Goal: Check status: Check status

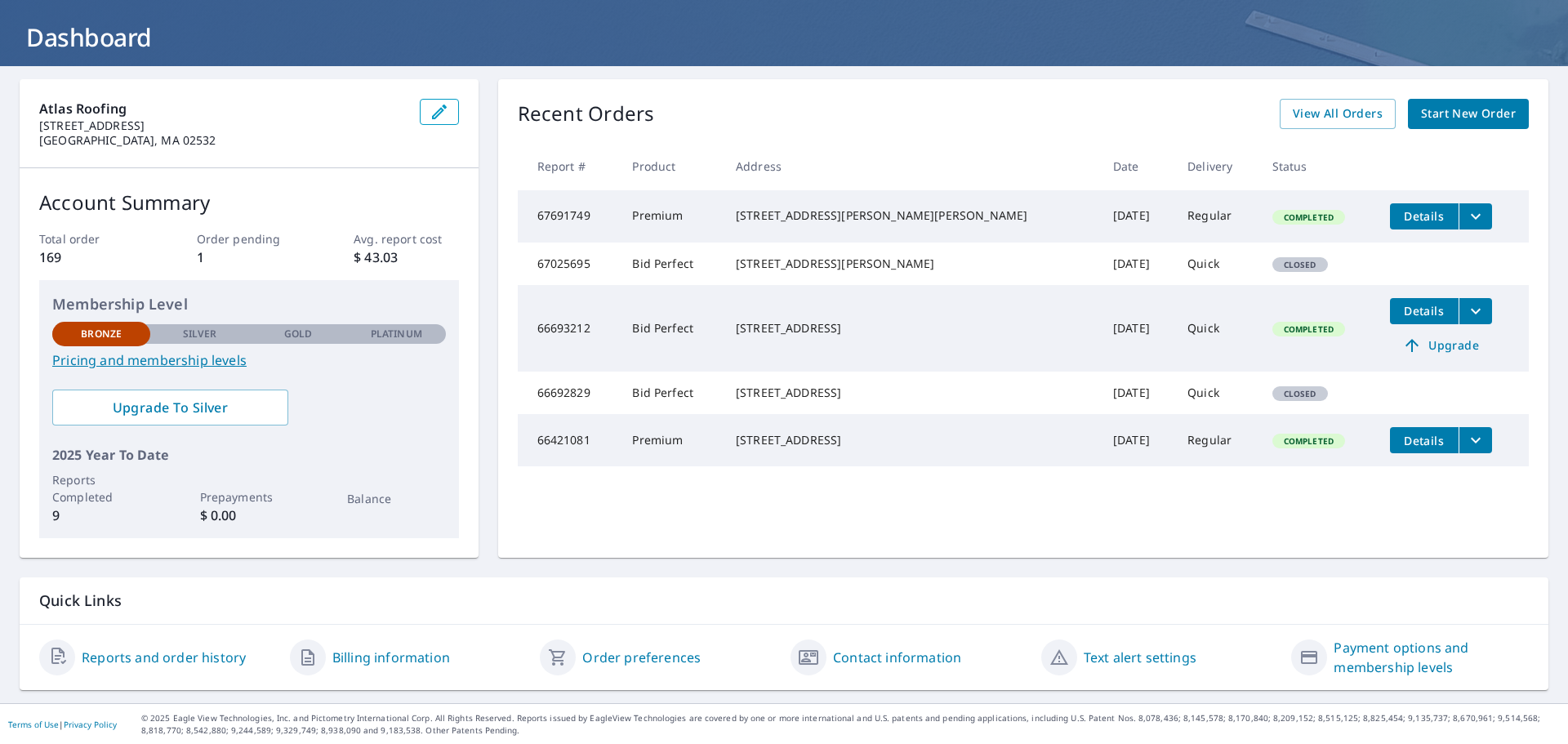
scroll to position [86, 0]
click at [1357, 113] on span "View All Orders" at bounding box center [1338, 113] width 90 height 21
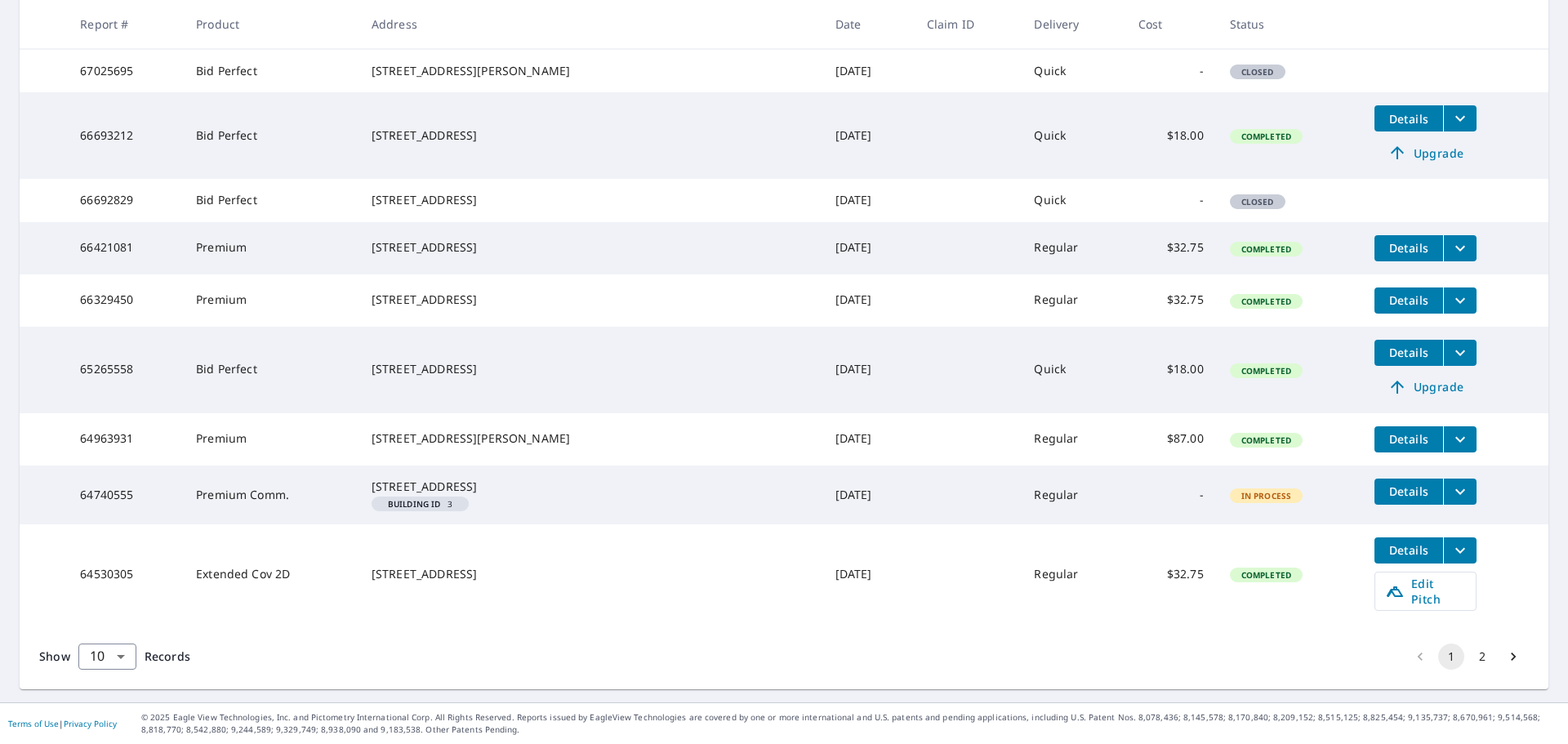
scroll to position [427, 0]
click at [1477, 658] on button "2" at bounding box center [1482, 656] width 26 height 26
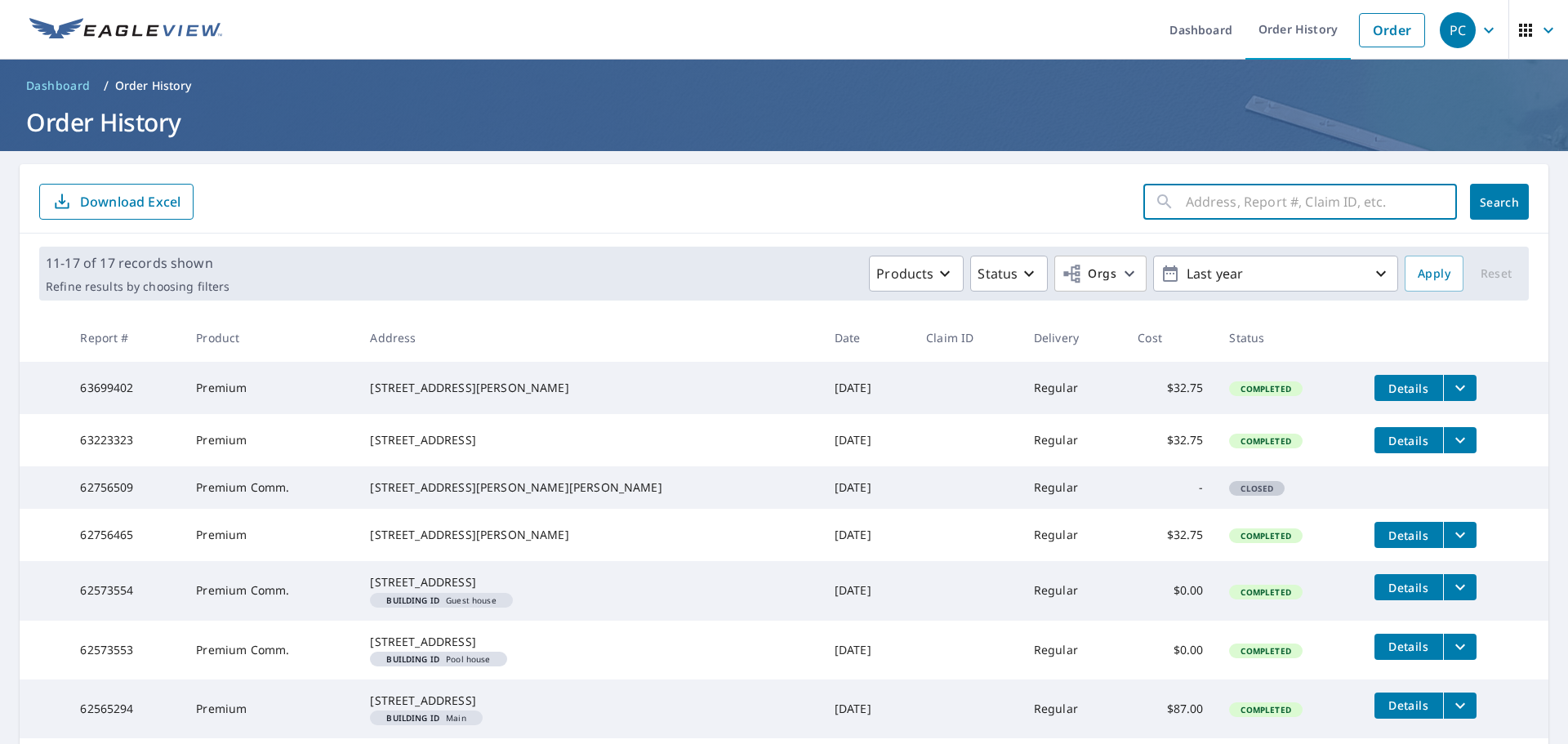
click at [1199, 204] on input "text" at bounding box center [1321, 201] width 271 height 46
type input "[STREET_ADDRESS][PERSON_NAME][PERSON_NAME]"
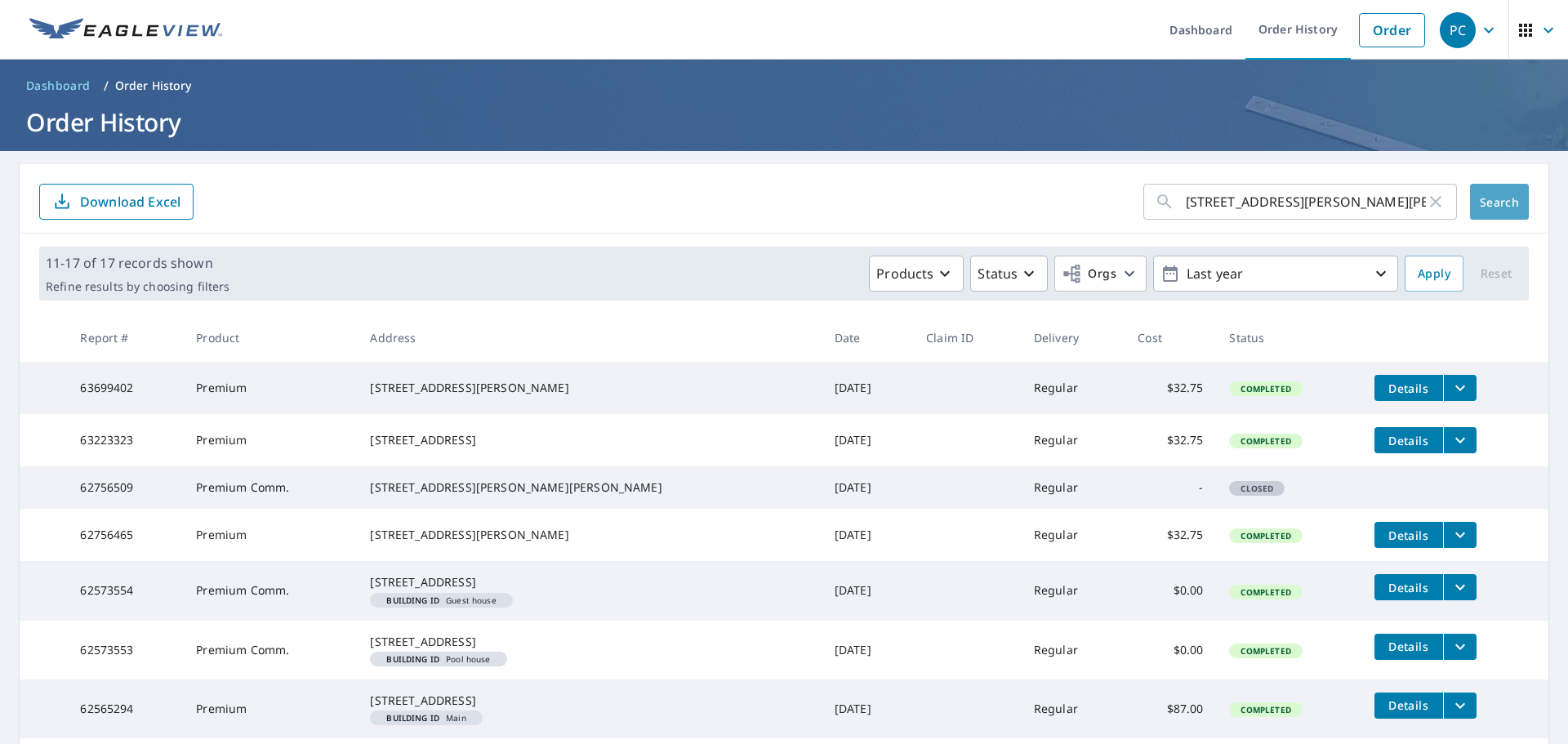
click at [1497, 208] on span "Search" at bounding box center [1499, 202] width 32 height 16
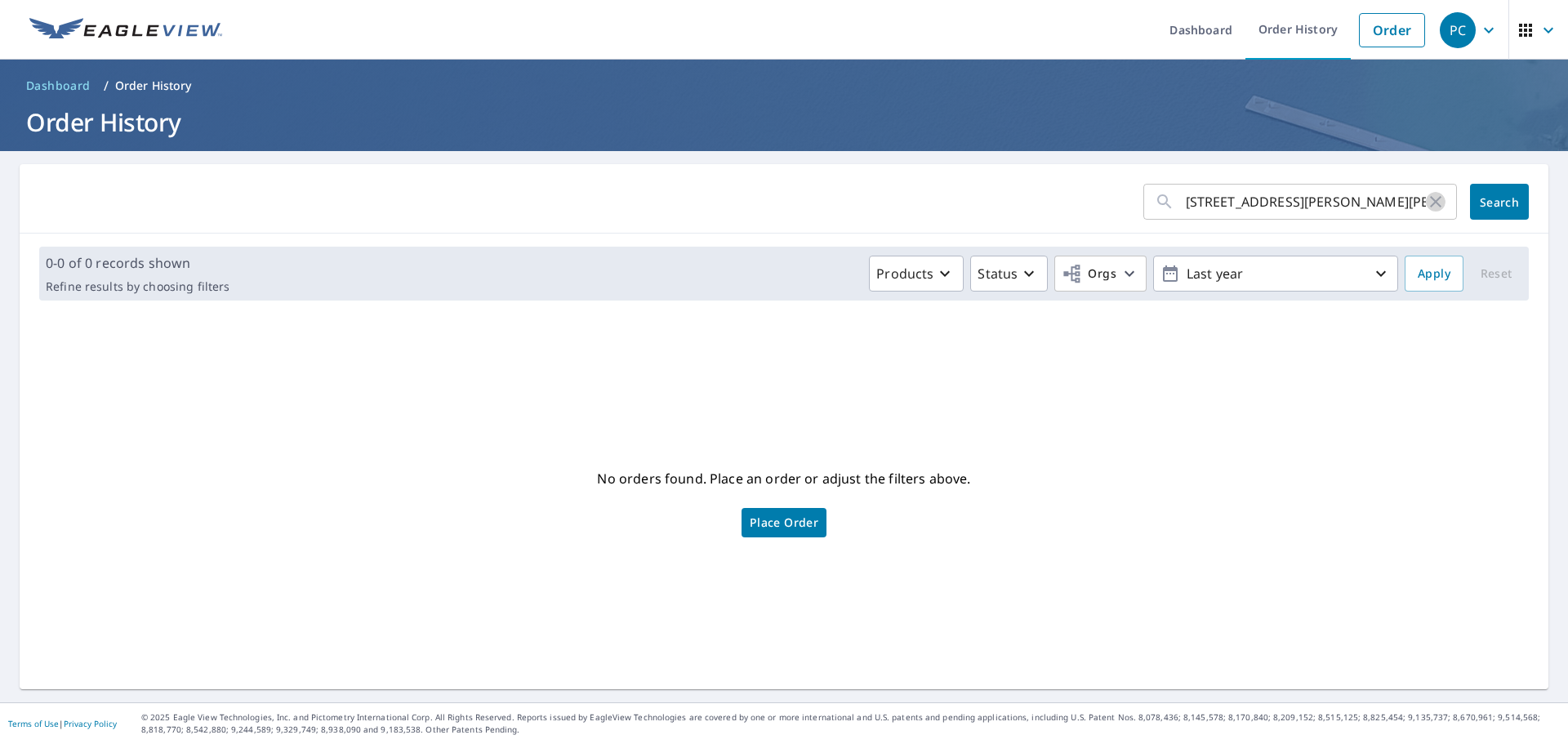
click at [1430, 206] on icon "button" at bounding box center [1436, 202] width 12 height 12
click at [1264, 27] on link "Order History" at bounding box center [1298, 30] width 106 height 60
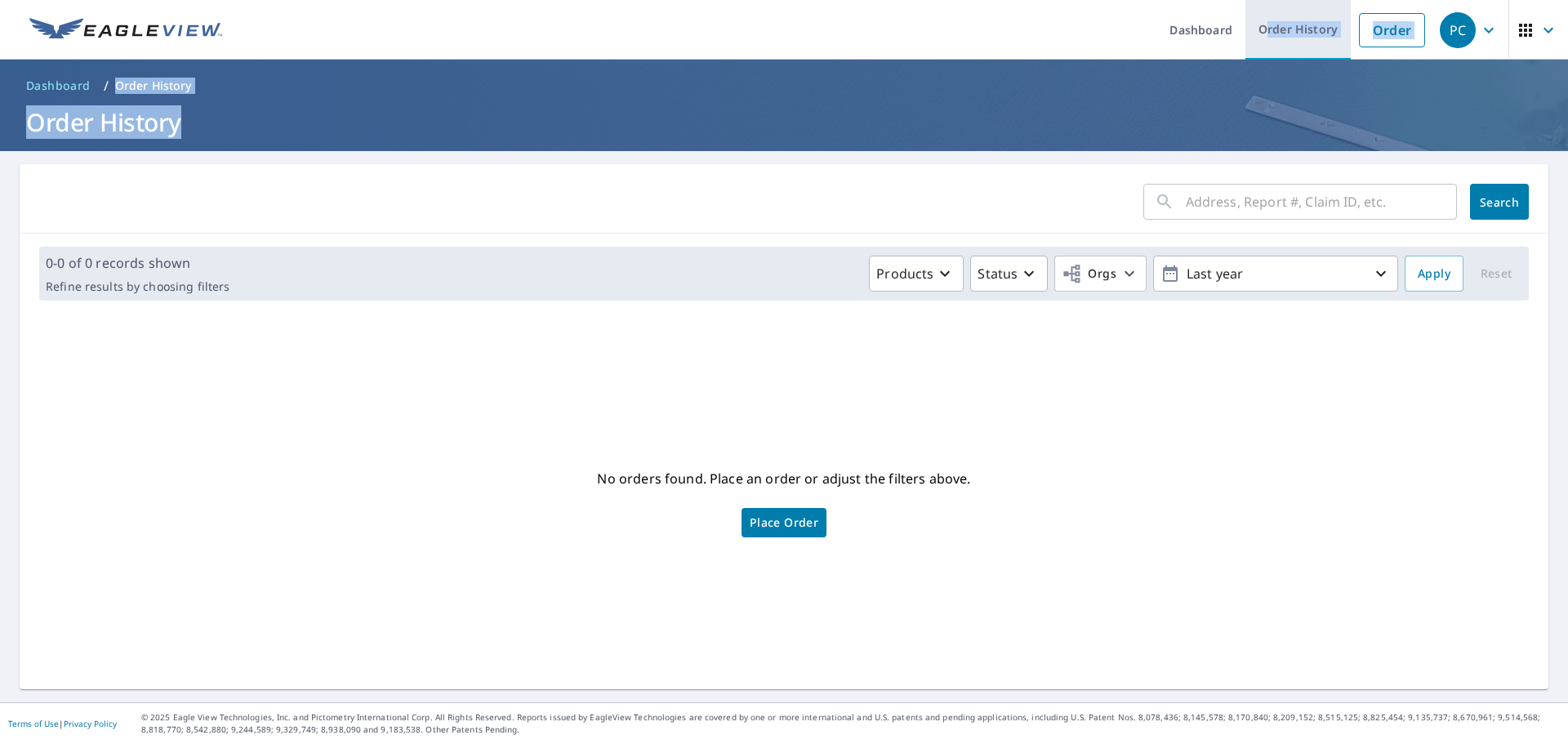
drag, startPoint x: 1227, startPoint y: 116, endPoint x: 1284, endPoint y: 39, distance: 95.8
click at [1258, 0] on html "PC PC Dashboard Order History Order PC Dashboard / Order History Order History …" at bounding box center [784, 372] width 1568 height 744
click at [1282, 30] on link "Order History" at bounding box center [1298, 30] width 106 height 60
click at [1282, 31] on link "Order History" at bounding box center [1298, 30] width 106 height 60
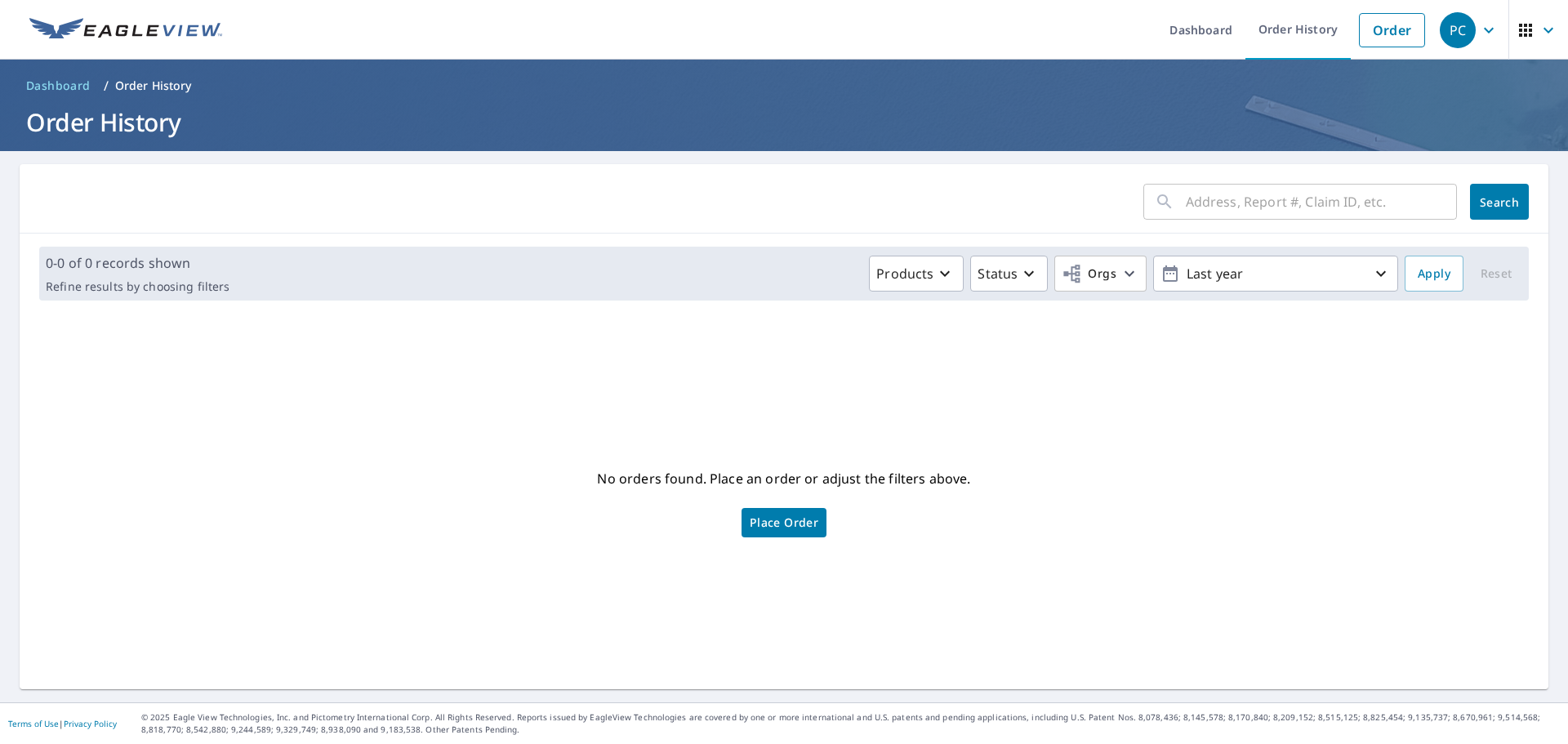
click at [1136, 173] on div "​ Search" at bounding box center [784, 198] width 1529 height 69
click at [1280, 30] on link "Order History" at bounding box center [1298, 30] width 106 height 60
click at [1367, 43] on link "Order" at bounding box center [1392, 30] width 67 height 34
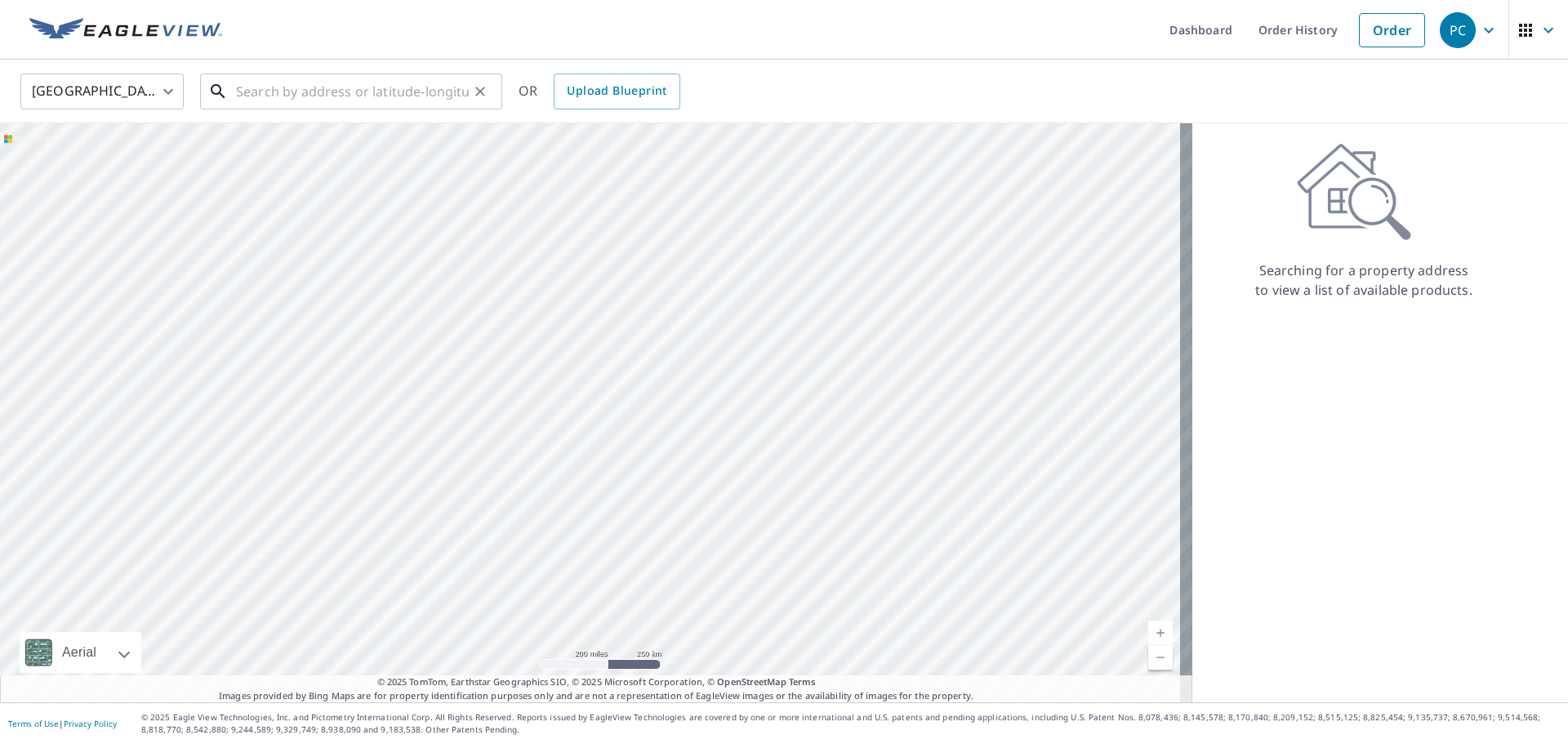
click at [396, 84] on input "text" at bounding box center [353, 91] width 233 height 46
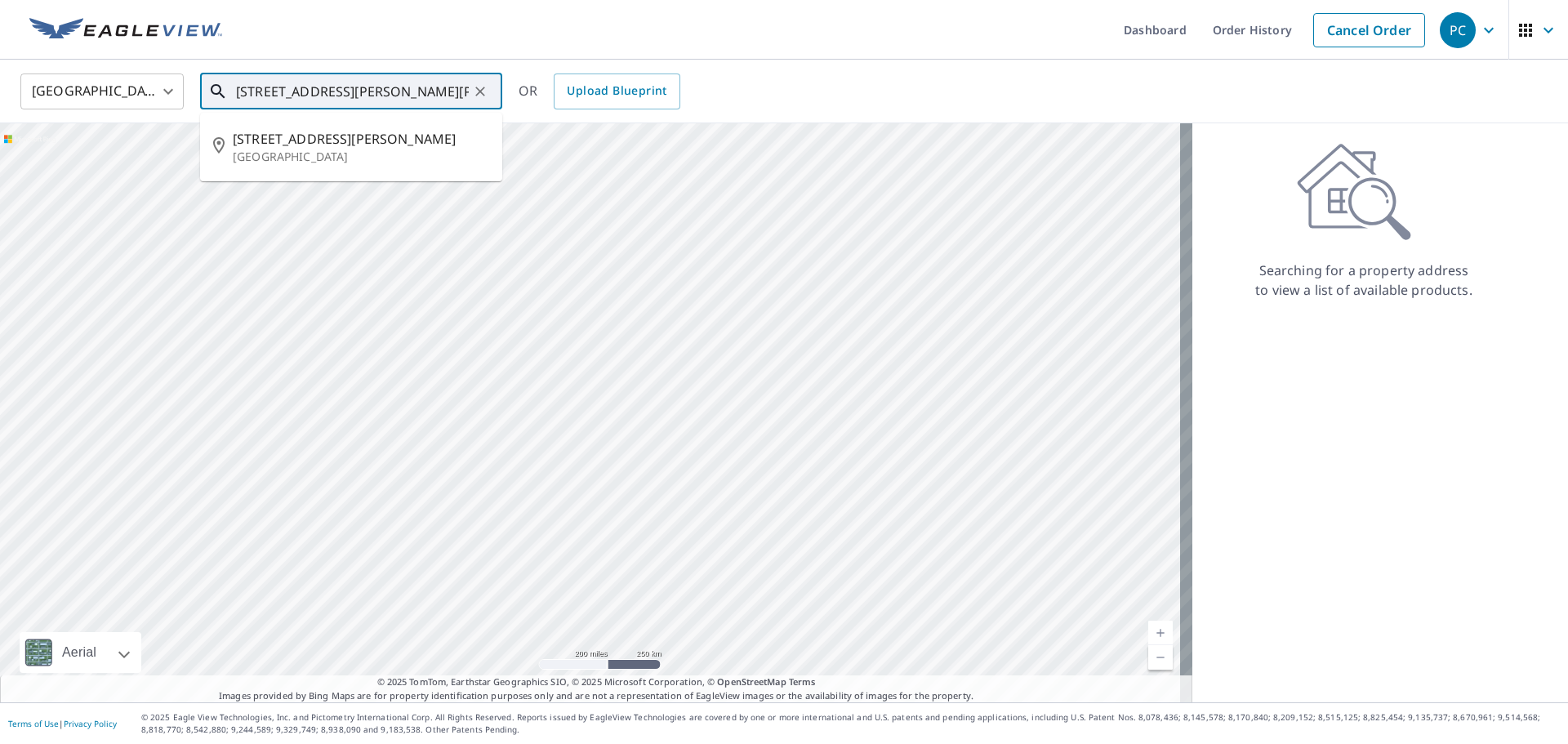
type input "[STREET_ADDRESS][PERSON_NAME][PERSON_NAME]"
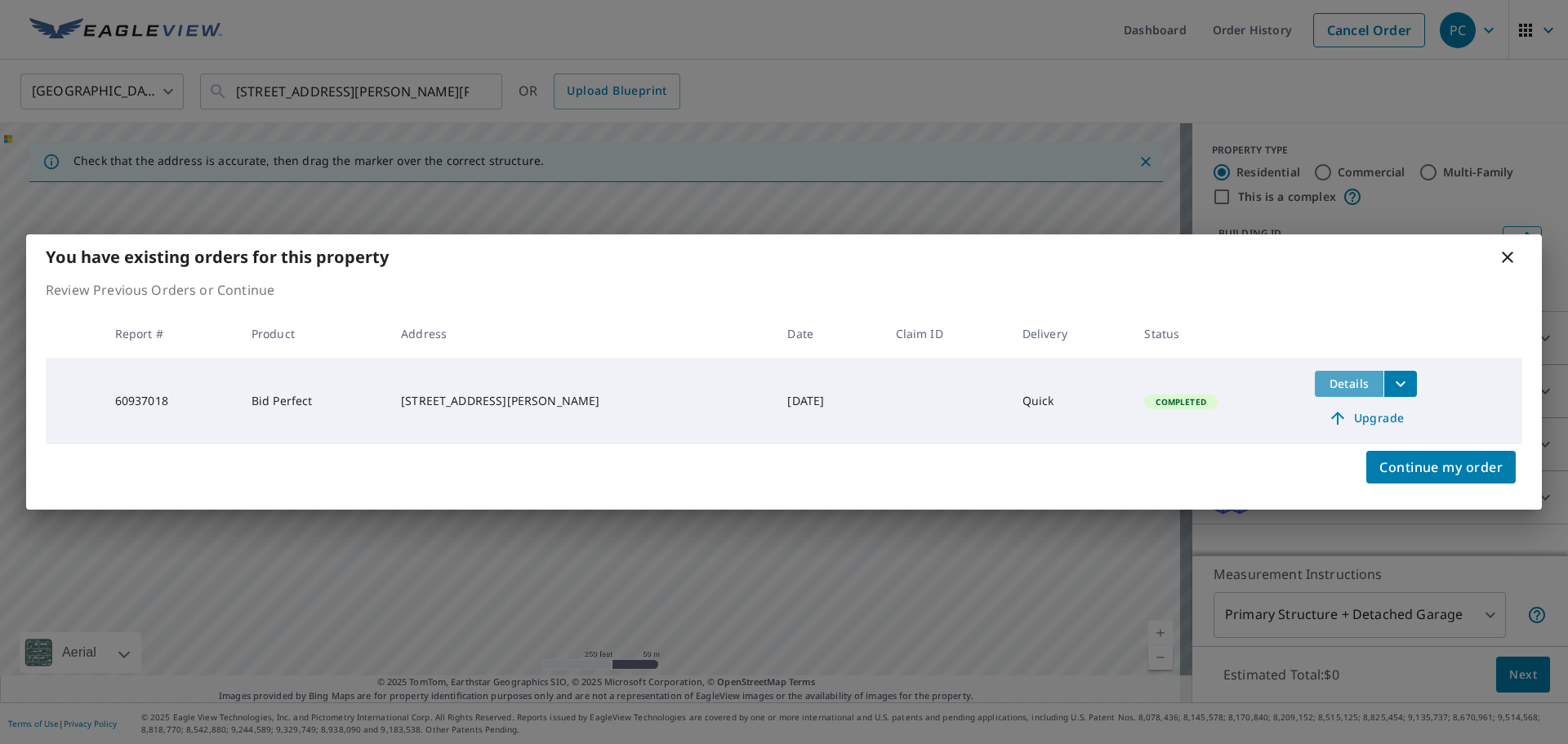
click at [1339, 386] on span "Details" at bounding box center [1349, 383] width 49 height 16
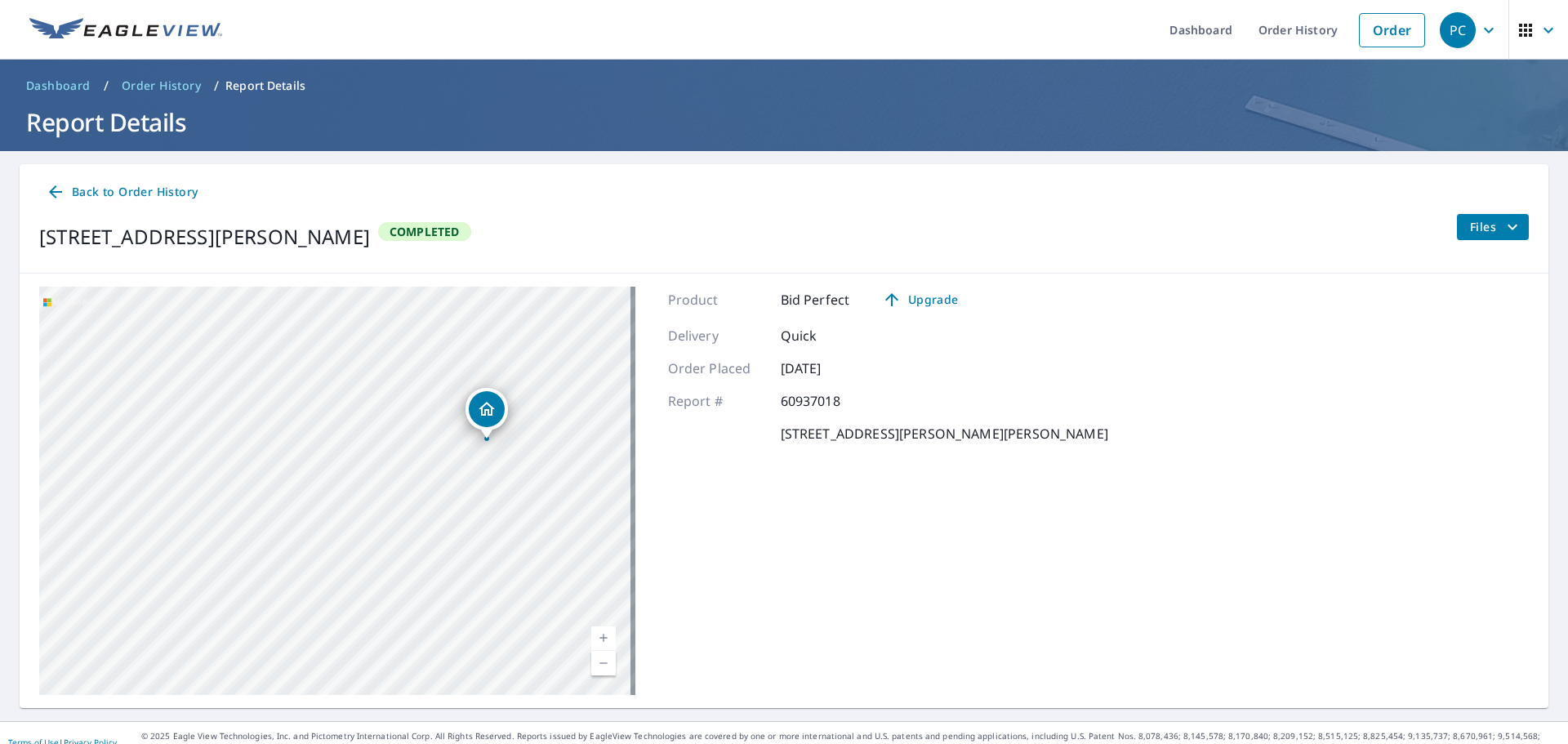
click at [1502, 233] on icon "filesDropdownBtn-60937018" at bounding box center [1512, 227] width 20 height 20
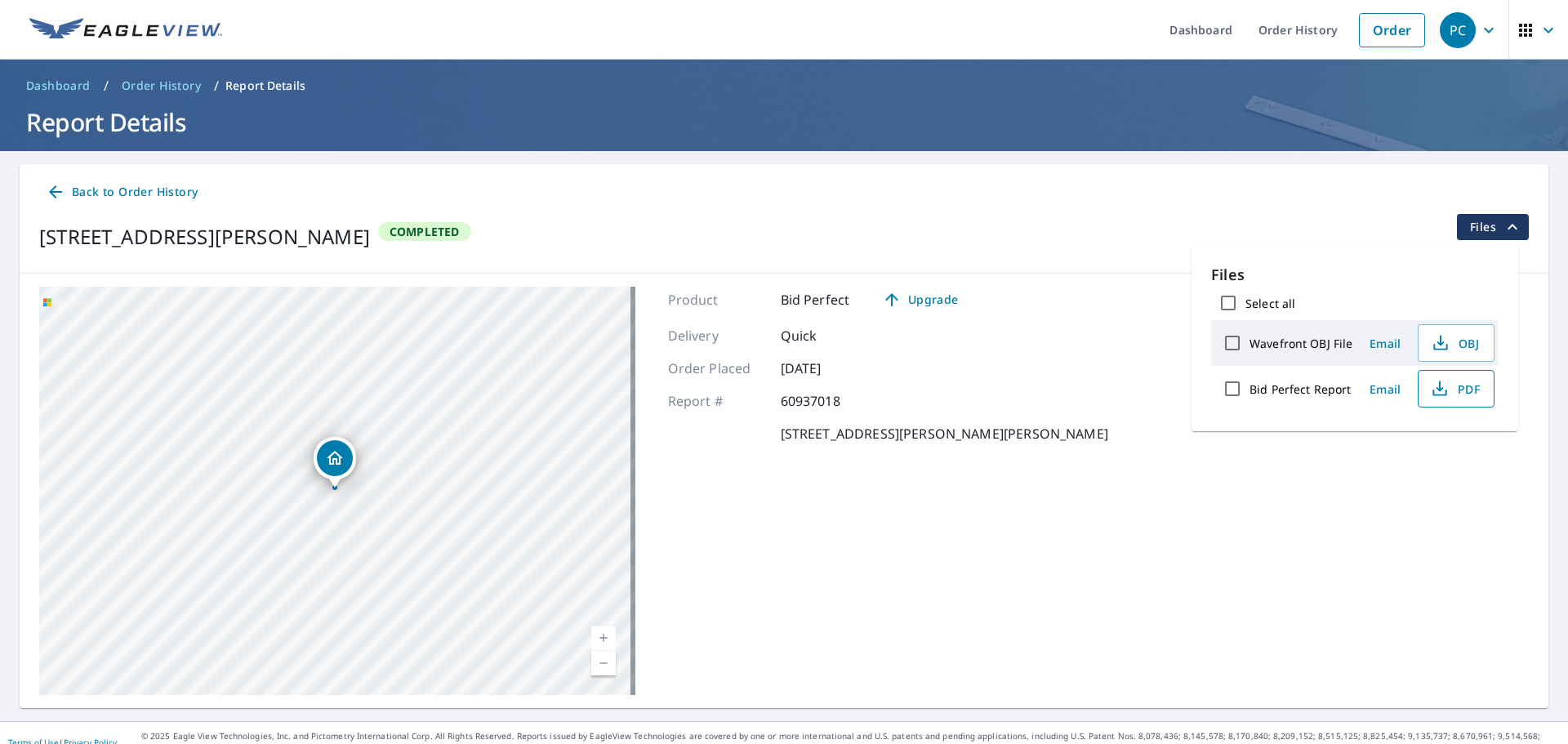
click at [1430, 388] on icon "button" at bounding box center [1440, 389] width 20 height 20
